Goal: Information Seeking & Learning: Learn about a topic

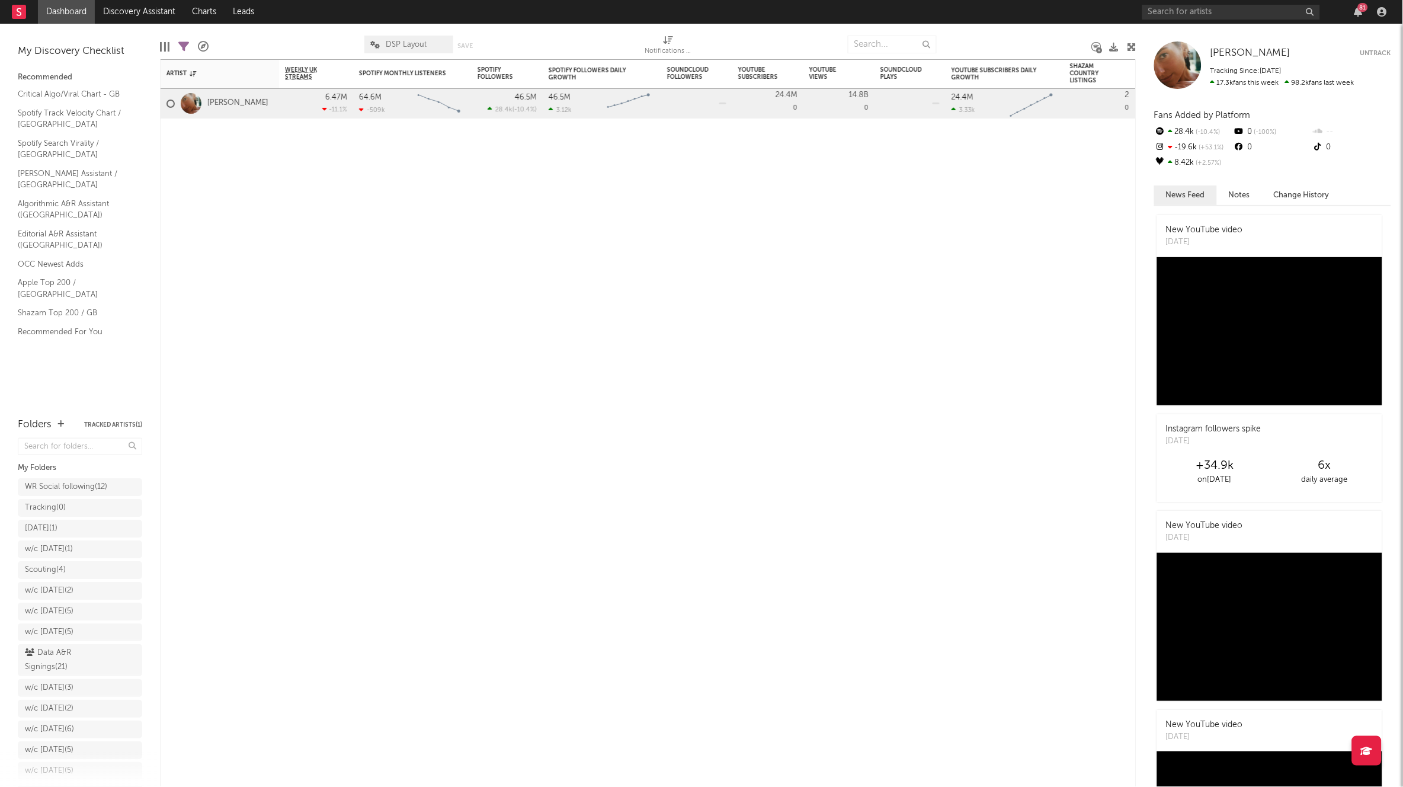
click at [1234, 21] on div "81" at bounding box center [1266, 12] width 249 height 24
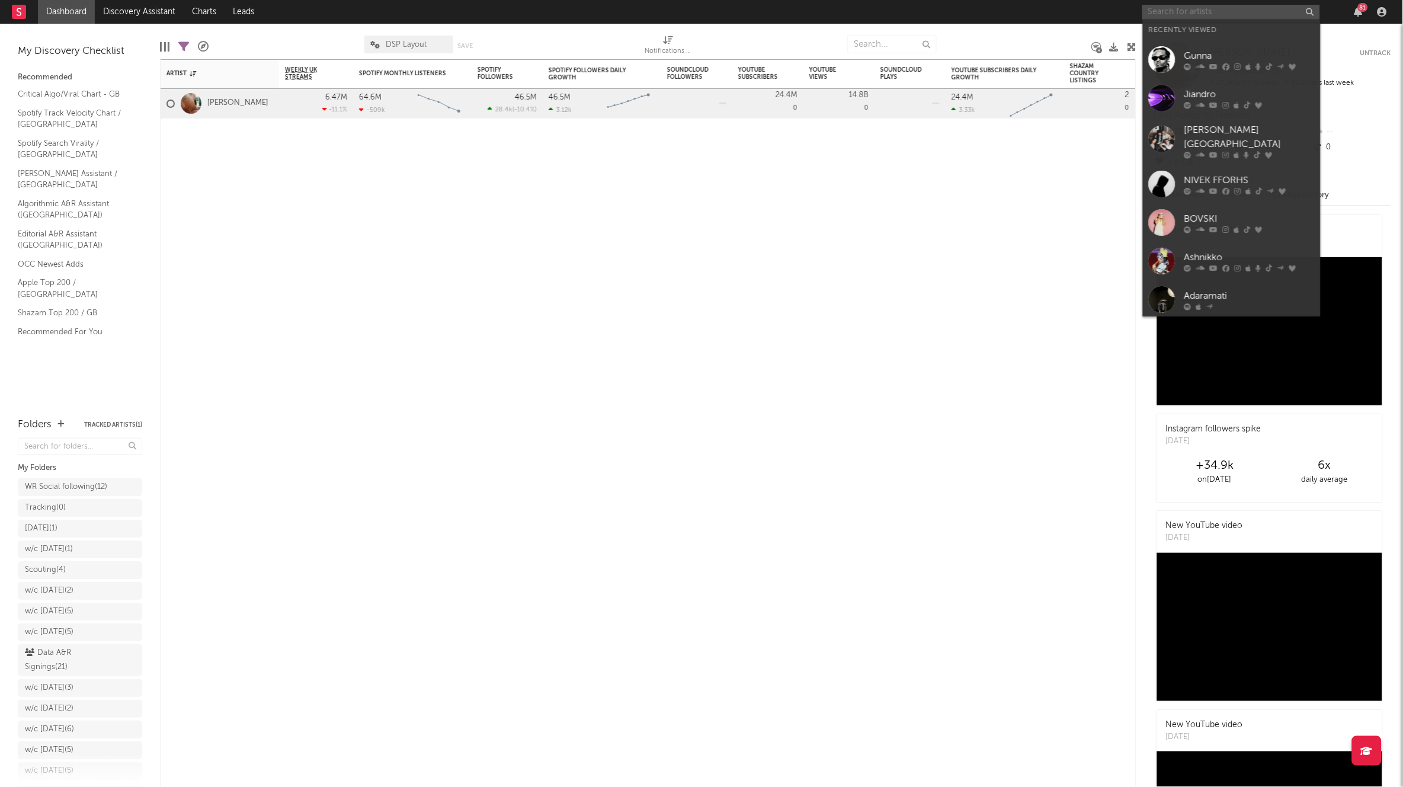
click at [1218, 11] on input "text" at bounding box center [1231, 12] width 178 height 15
click at [1226, 12] on input "text" at bounding box center [1231, 12] width 178 height 15
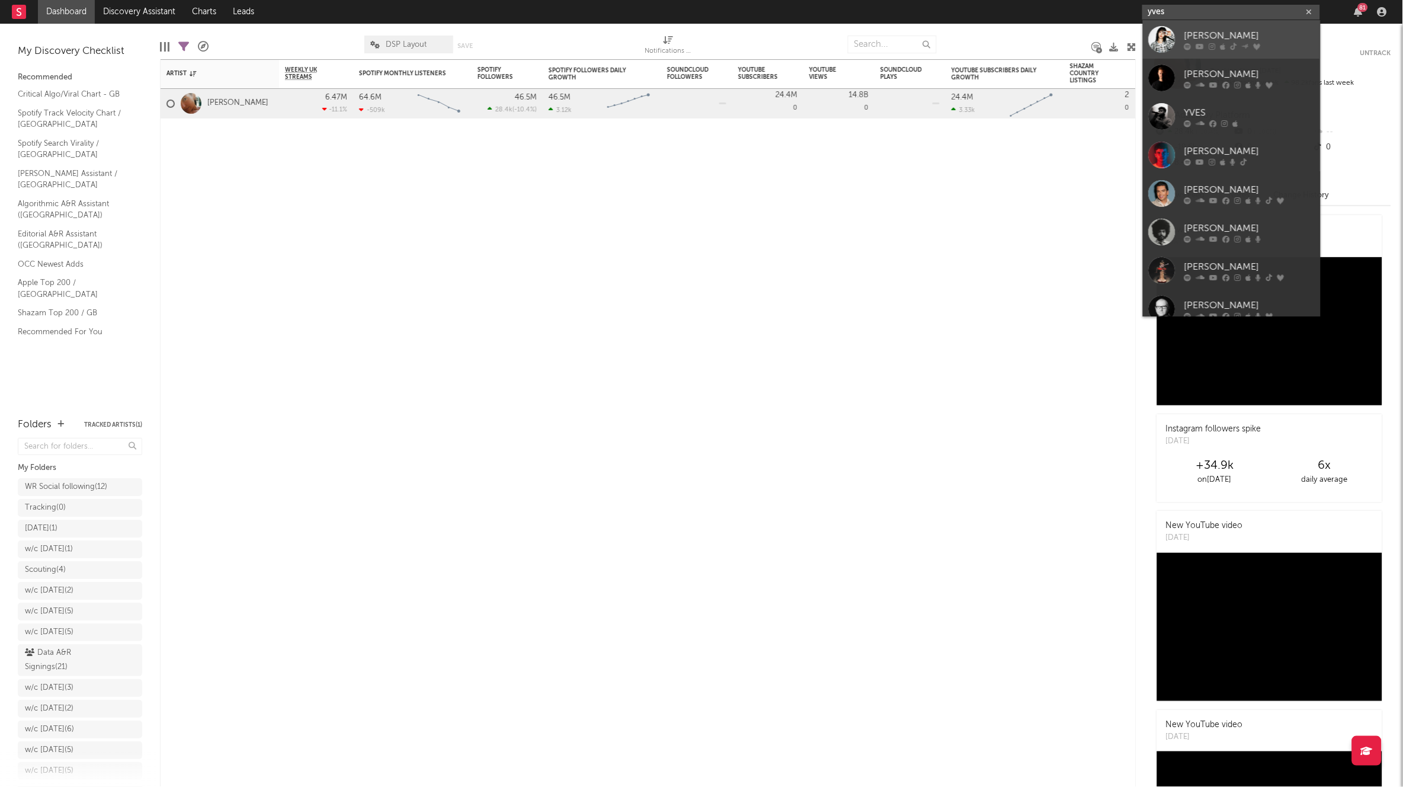
type input "yves"
click at [1204, 31] on div "[PERSON_NAME]" at bounding box center [1249, 35] width 130 height 14
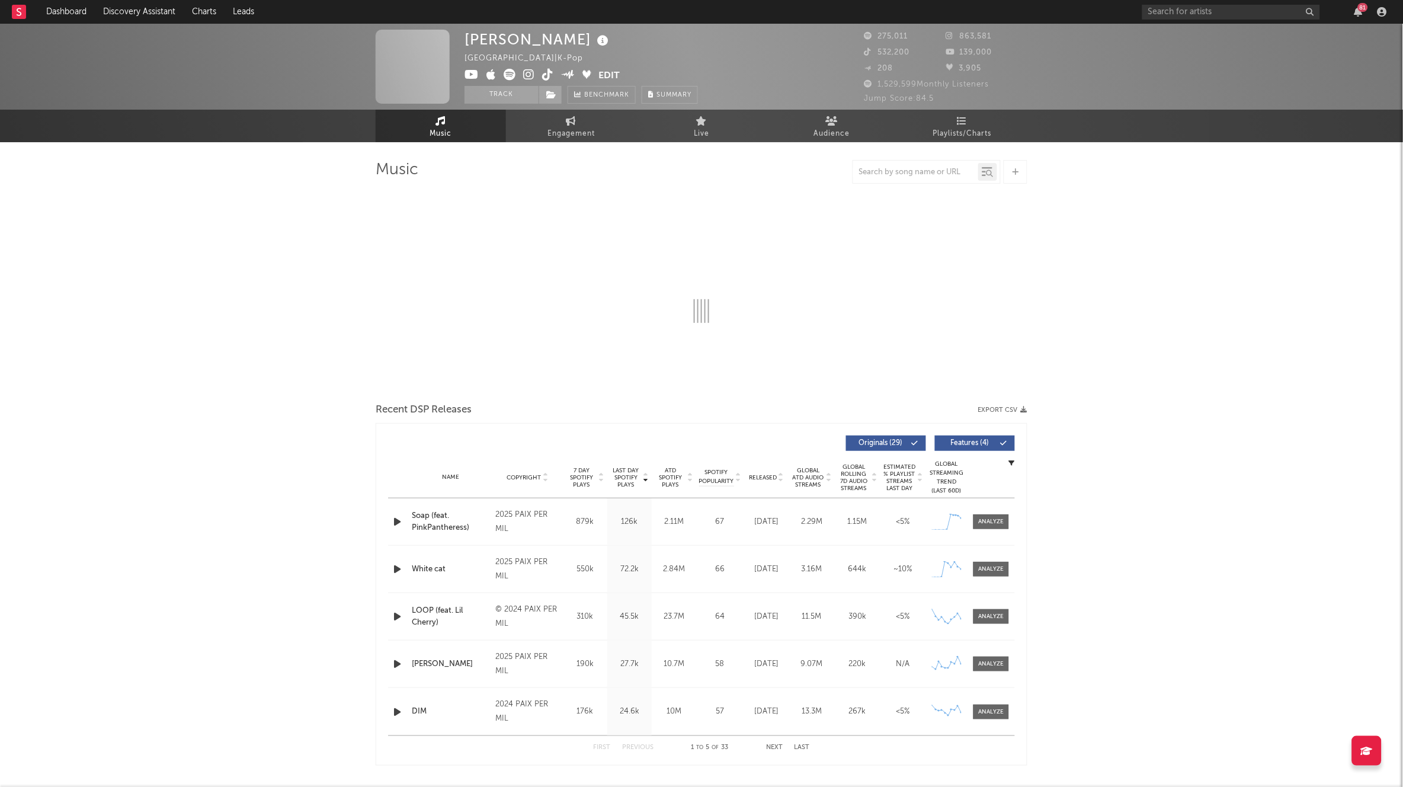
select select "6m"
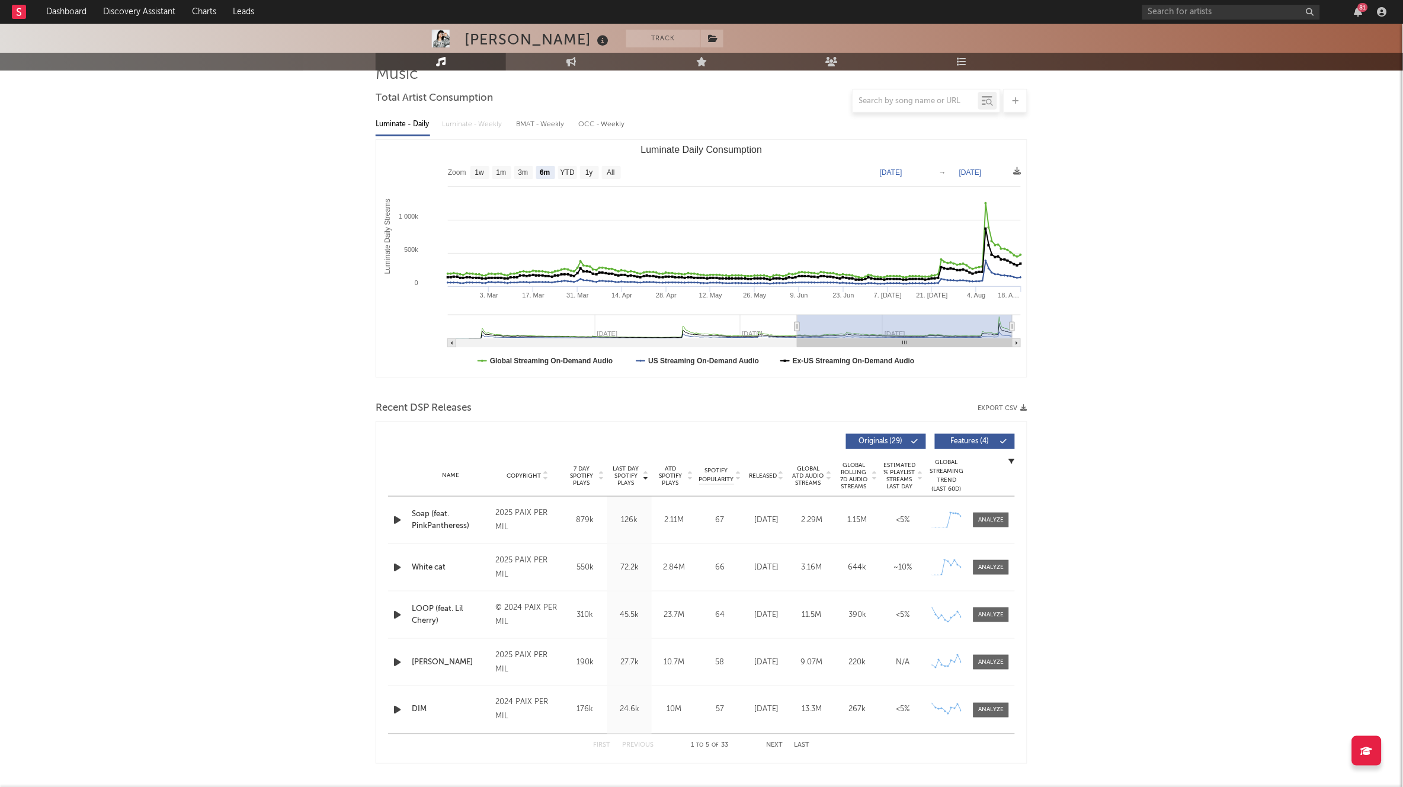
scroll to position [95, 0]
click at [1004, 519] on span at bounding box center [992, 520] width 36 height 15
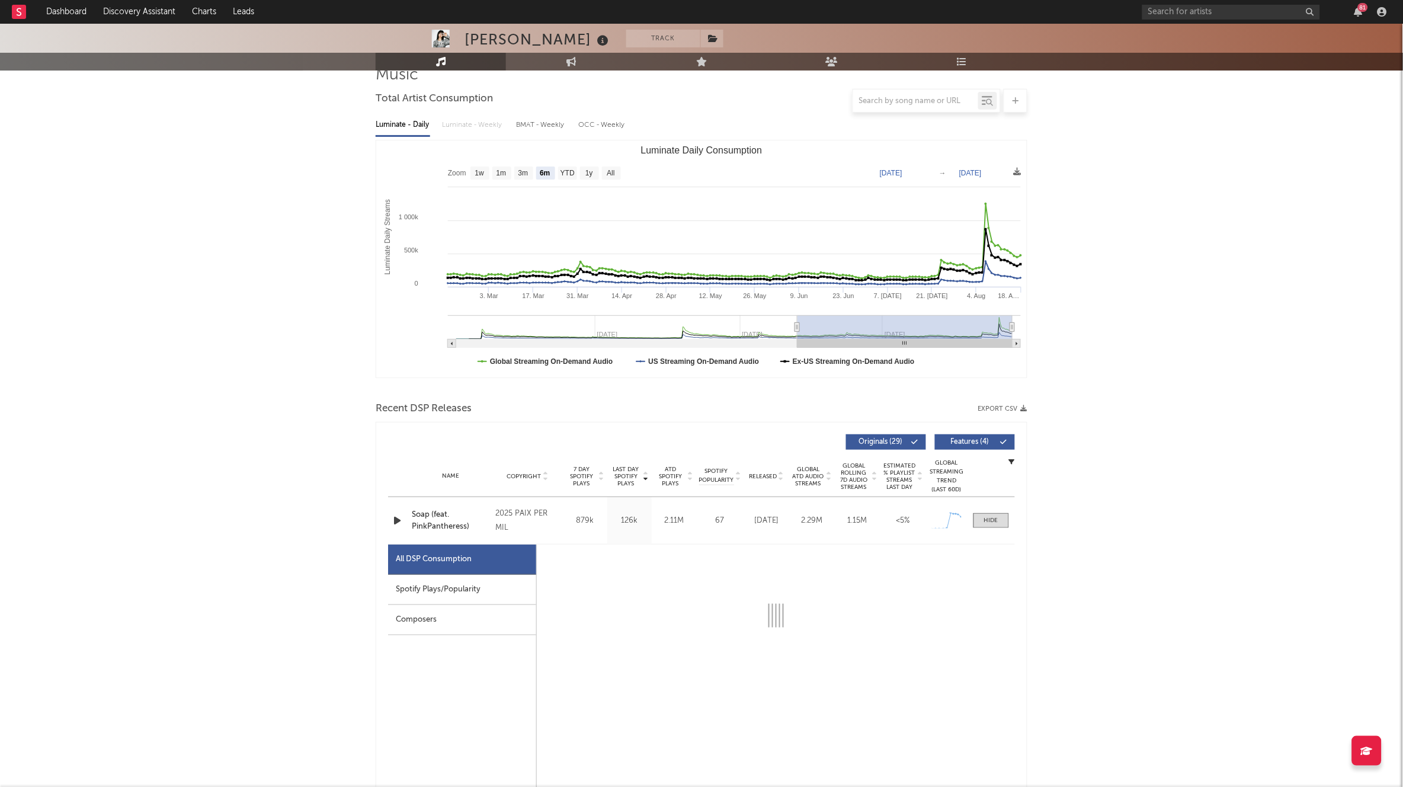
scroll to position [223, 0]
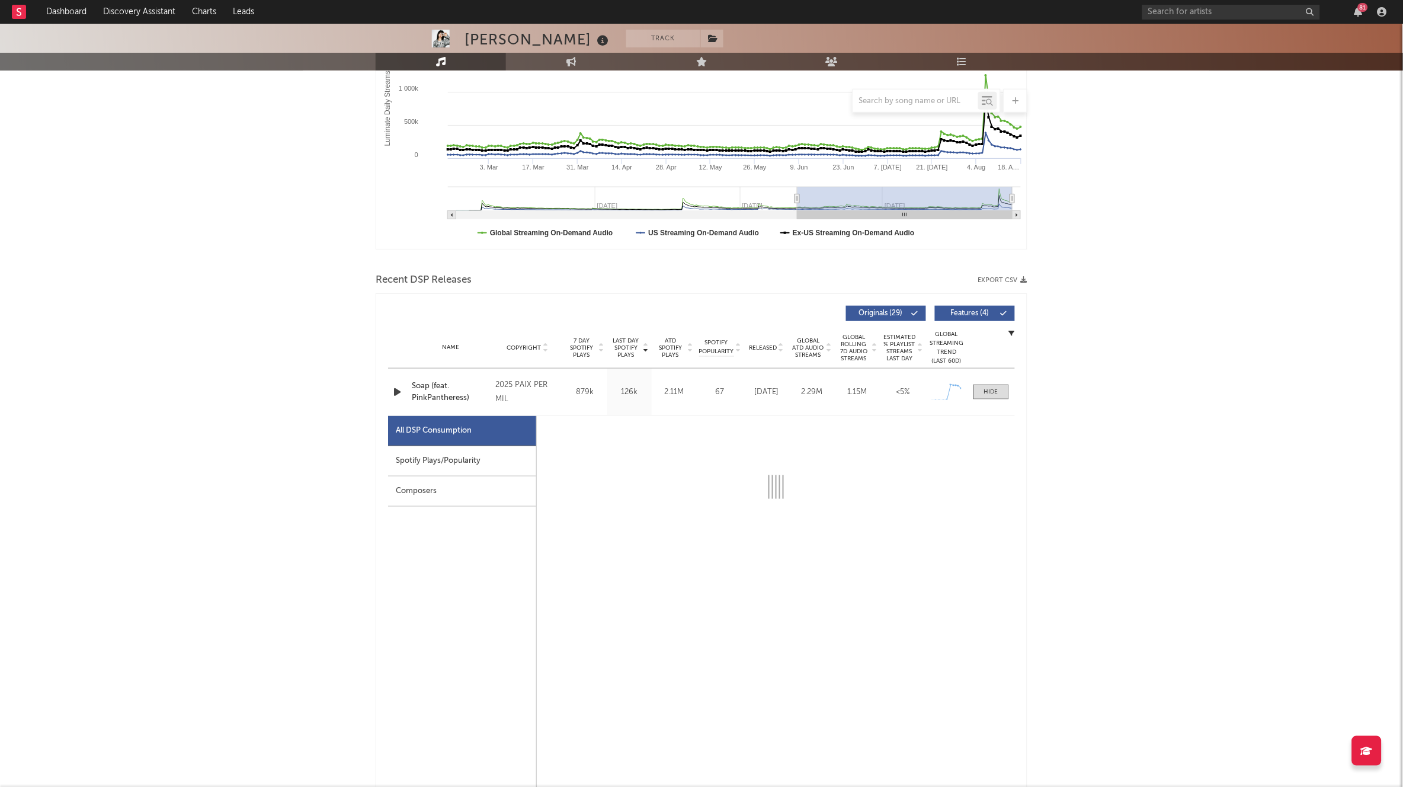
select select "1w"
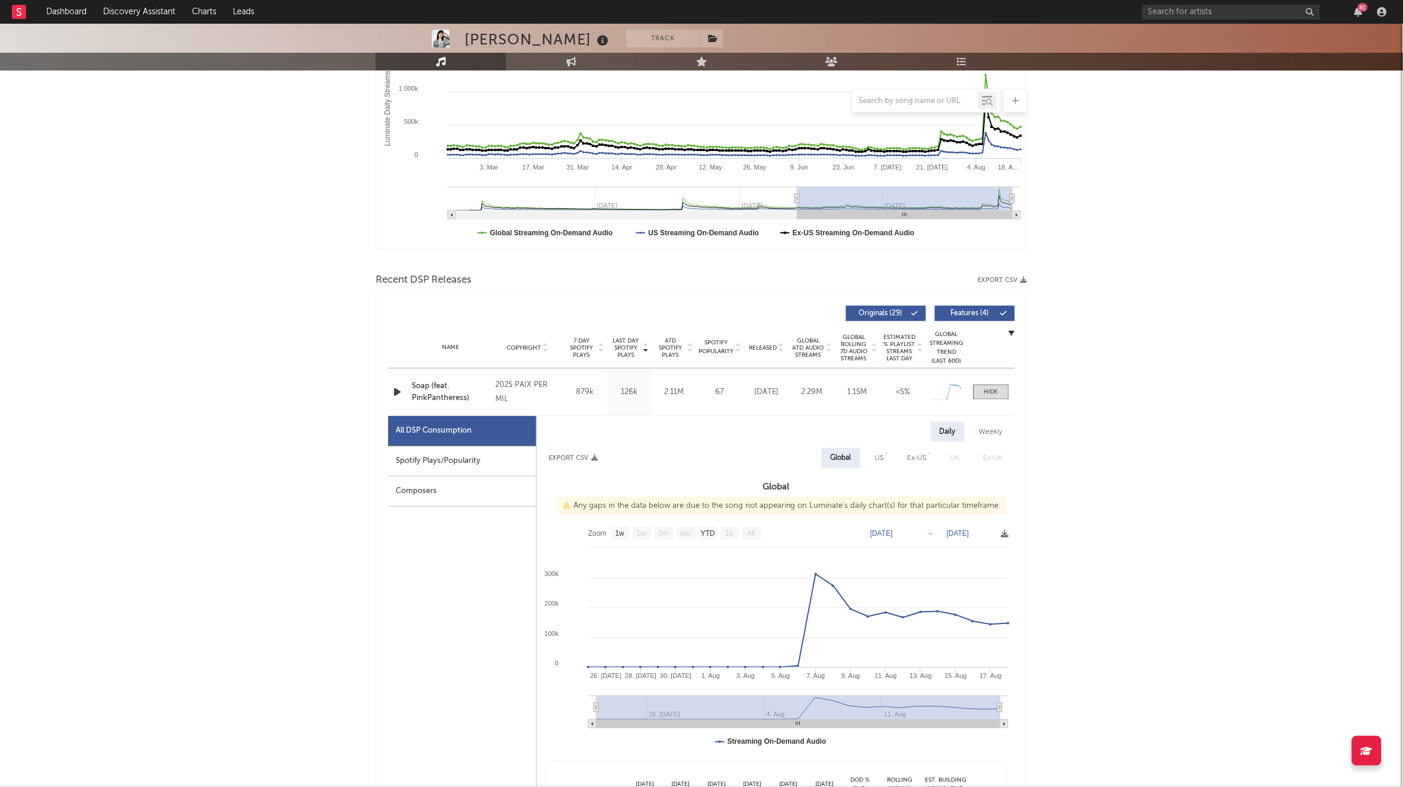
click at [463, 457] on div "Spotify Plays/Popularity" at bounding box center [462, 461] width 148 height 30
select select "1w"
